Goal: Task Accomplishment & Management: Manage account settings

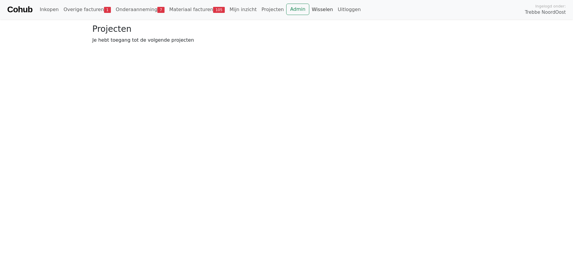
click at [309, 12] on link "Wisselen" at bounding box center [322, 10] width 26 height 12
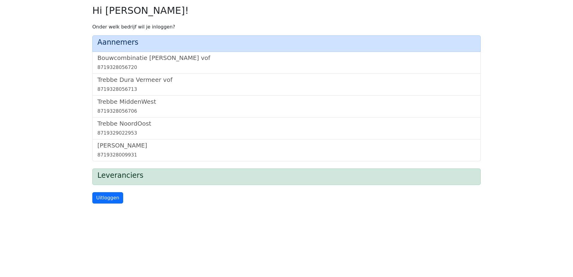
click at [157, 53] on div "Bouwcombinatie Trebbe De Nijs vof 8719328056720" at bounding box center [286, 63] width 389 height 22
click at [159, 56] on h5 "Bouwcombinatie [PERSON_NAME] vof" at bounding box center [286, 57] width 378 height 7
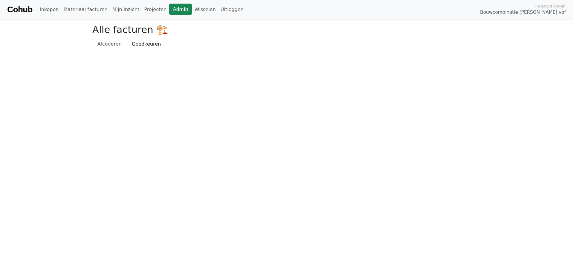
click at [169, 7] on link "Admin" at bounding box center [180, 9] width 23 height 11
click at [192, 6] on link "Wisselen" at bounding box center [205, 10] width 26 height 12
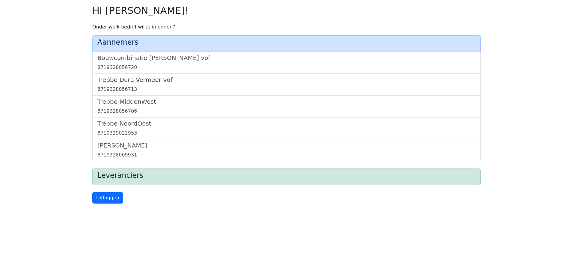
click at [133, 81] on h5 "Trebbe Dura Vermeer vof" at bounding box center [286, 79] width 378 height 7
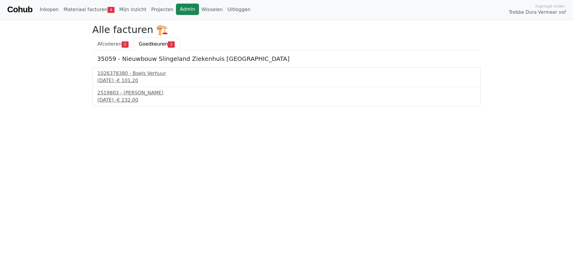
click at [176, 11] on link "Admin" at bounding box center [187, 9] width 23 height 11
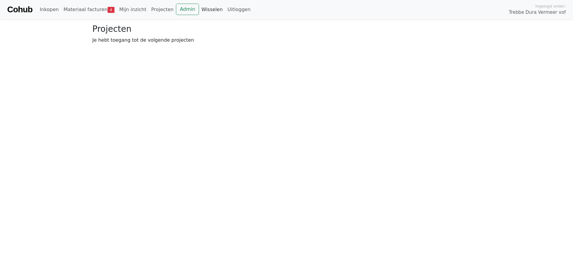
click at [199, 9] on link "Wisselen" at bounding box center [212, 10] width 26 height 12
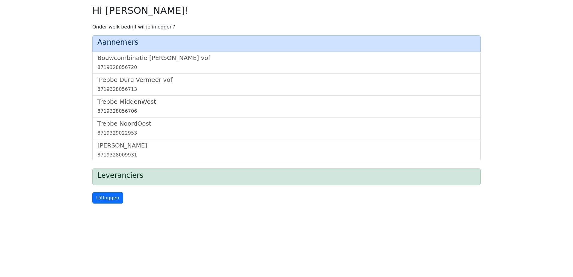
click at [134, 100] on h5 "Trebbe MiddenWest" at bounding box center [286, 101] width 378 height 7
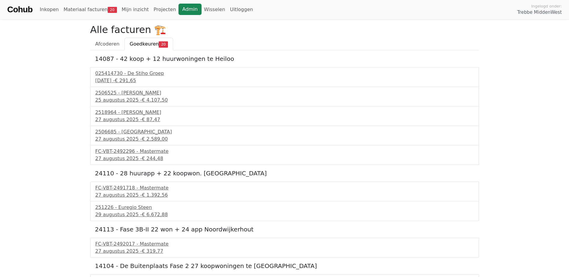
click at [180, 8] on link "Admin" at bounding box center [189, 9] width 23 height 11
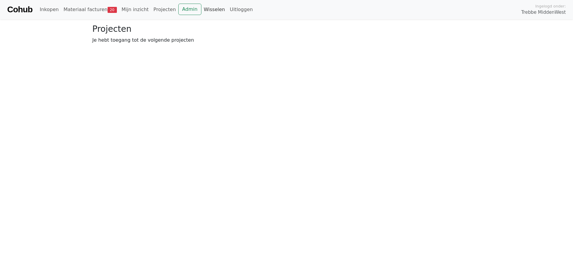
click at [202, 9] on link "Wisselen" at bounding box center [215, 10] width 26 height 12
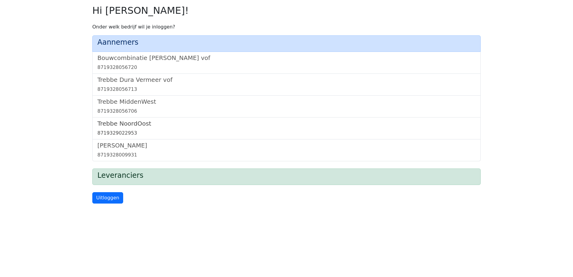
click at [128, 122] on h5 "Trebbe NoordOost" at bounding box center [286, 123] width 378 height 7
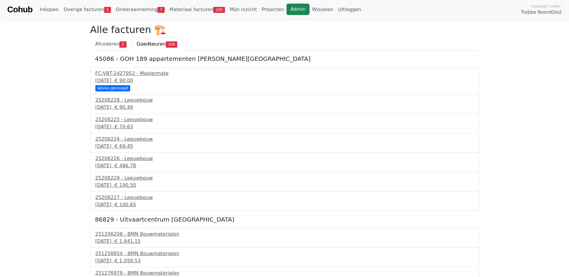
click at [286, 6] on link "Admin" at bounding box center [297, 9] width 23 height 11
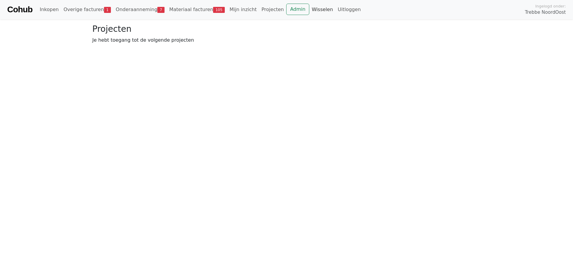
click at [309, 10] on link "Wisselen" at bounding box center [322, 10] width 26 height 12
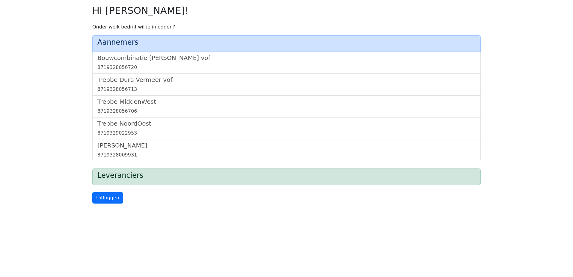
click at [126, 146] on h5 "[PERSON_NAME]" at bounding box center [286, 145] width 378 height 7
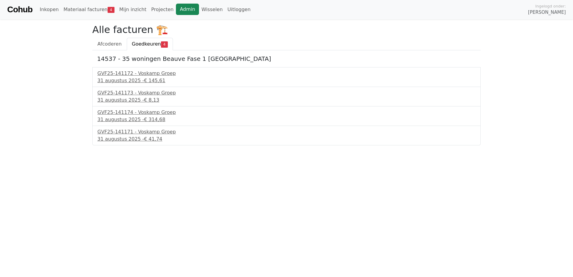
click at [179, 8] on link "Admin" at bounding box center [187, 9] width 23 height 11
